Goal: Information Seeking & Learning: Learn about a topic

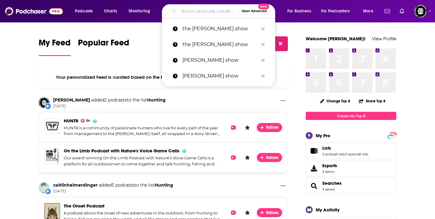
click at [204, 8] on input "Search podcasts, credits, & more..." at bounding box center [209, 11] width 60 height 10
paste input "Behind The Gun podcast"
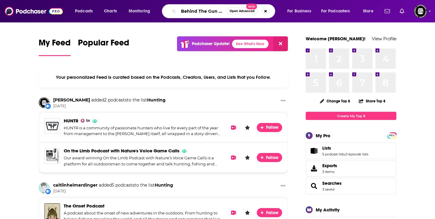
scroll to position [0, 12]
type input "Behind The Gun podcast"
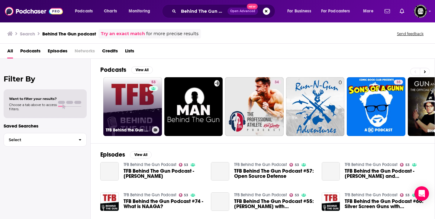
click at [141, 117] on link "53 TFB Behind the Gun Podcast" at bounding box center [132, 106] width 59 height 59
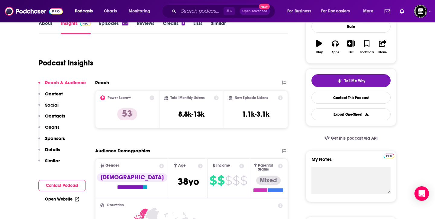
scroll to position [101, 0]
